Goal: Task Accomplishment & Management: Manage account settings

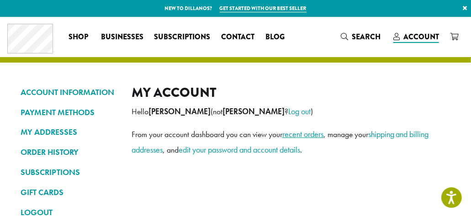
click at [304, 137] on link "recent orders" at bounding box center [302, 134] width 41 height 11
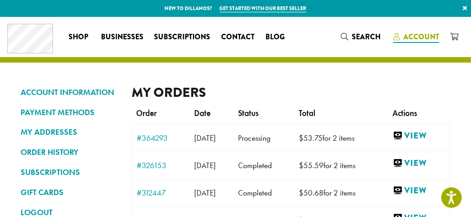
click at [416, 39] on span "Account" at bounding box center [422, 37] width 36 height 11
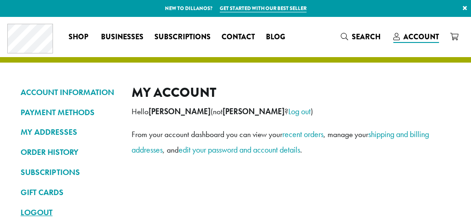
scroll to position [154, 0]
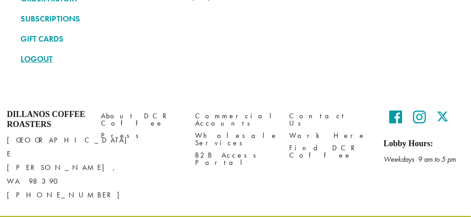
click at [43, 53] on link "LOGOUT" at bounding box center [69, 59] width 97 height 16
